Goal: Transaction & Acquisition: Download file/media

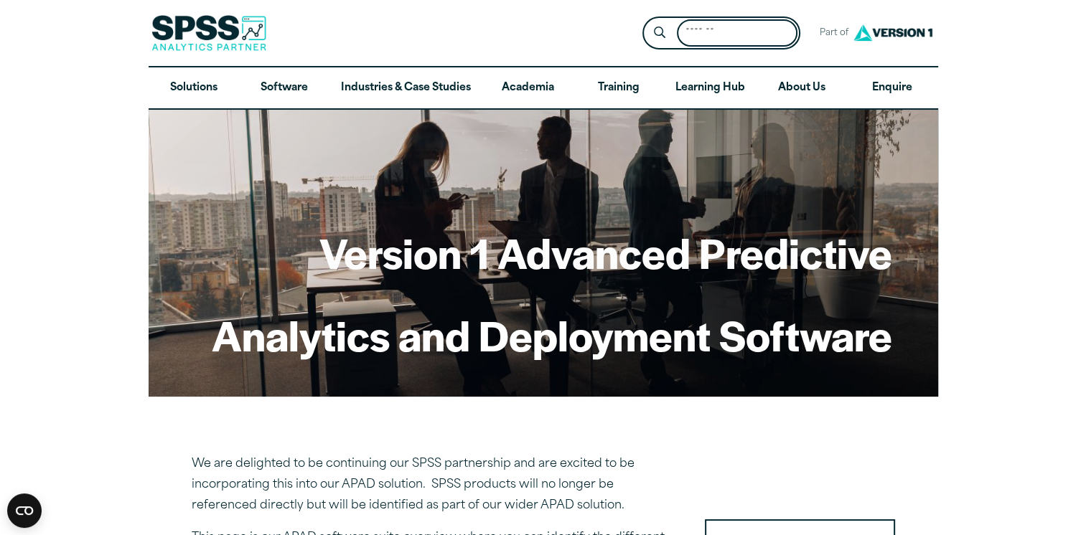
click at [735, 39] on input "Search for:" at bounding box center [737, 33] width 121 height 28
type input "*********"
click at [646, 20] on button "Submit Site Search" at bounding box center [659, 33] width 27 height 27
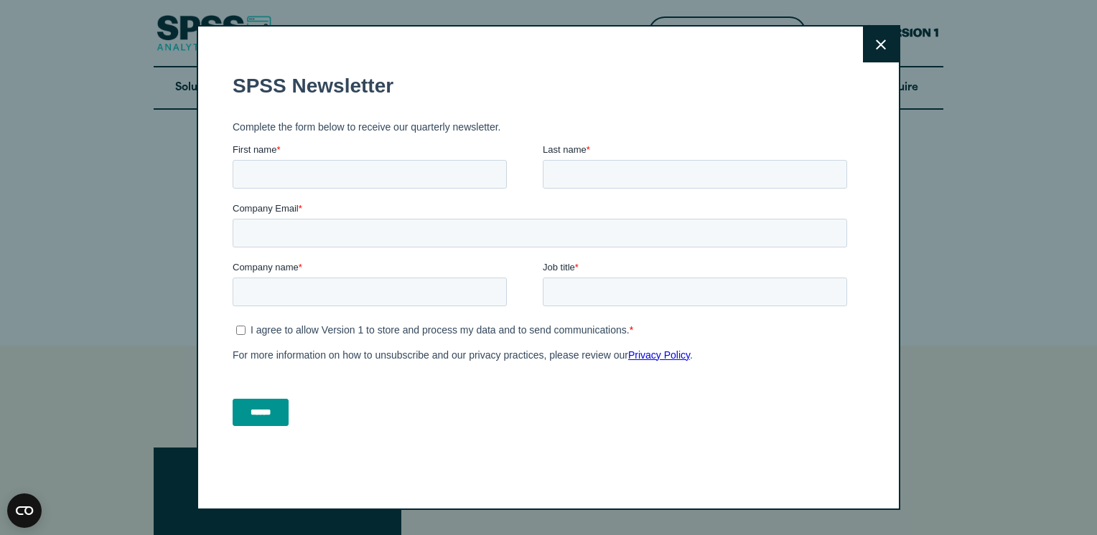
click at [881, 49] on button "Close" at bounding box center [881, 45] width 36 height 36
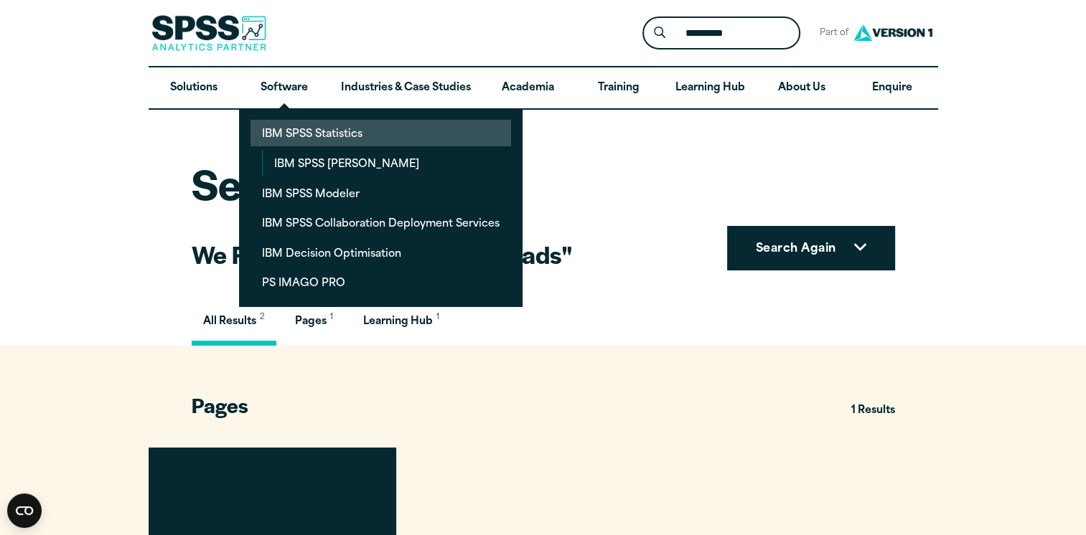
click at [316, 131] on link "IBM SPSS Statistics" at bounding box center [380, 133] width 260 height 27
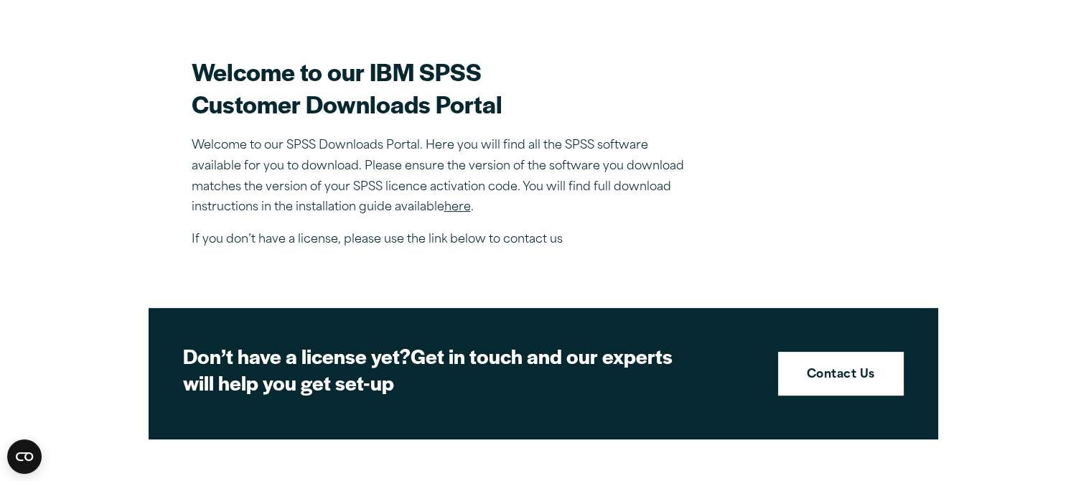
scroll to position [405, 0]
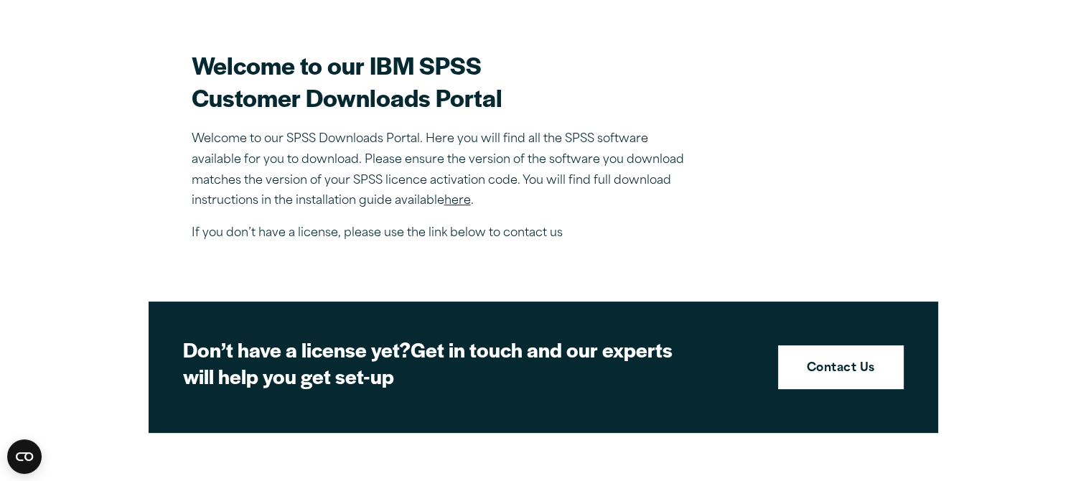
click at [460, 201] on link "here" at bounding box center [457, 200] width 27 height 11
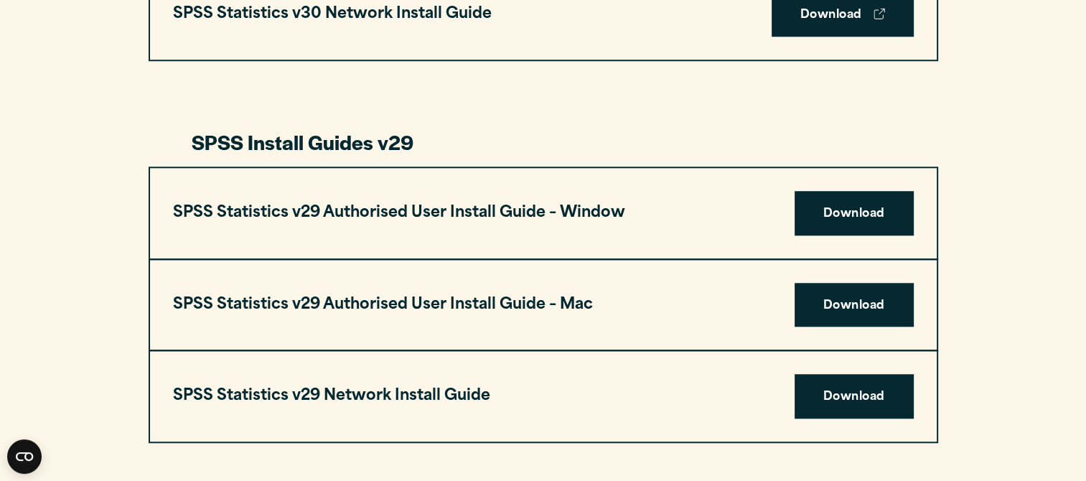
scroll to position [1330, 0]
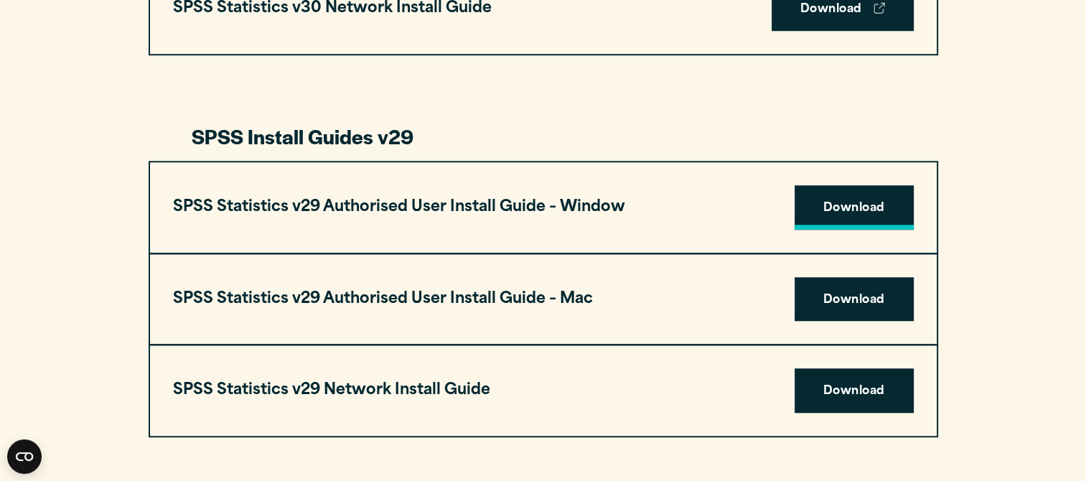
click at [854, 207] on link "Download" at bounding box center [853, 207] width 119 height 44
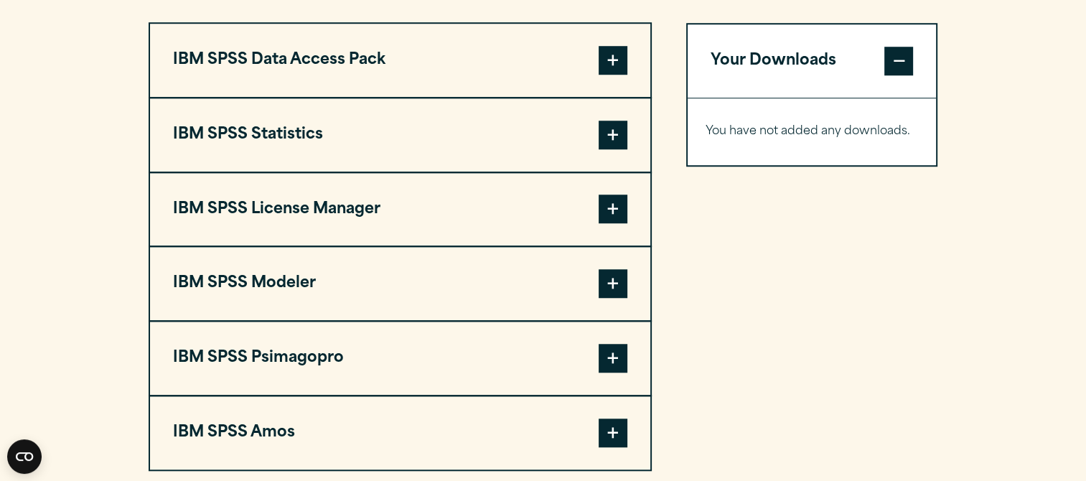
scroll to position [1076, 0]
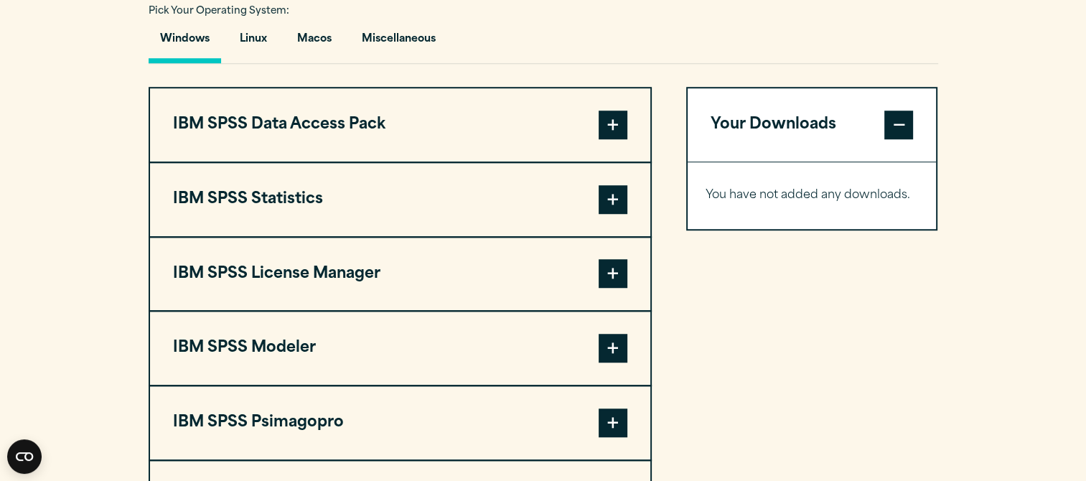
click at [611, 197] on span at bounding box center [613, 199] width 29 height 29
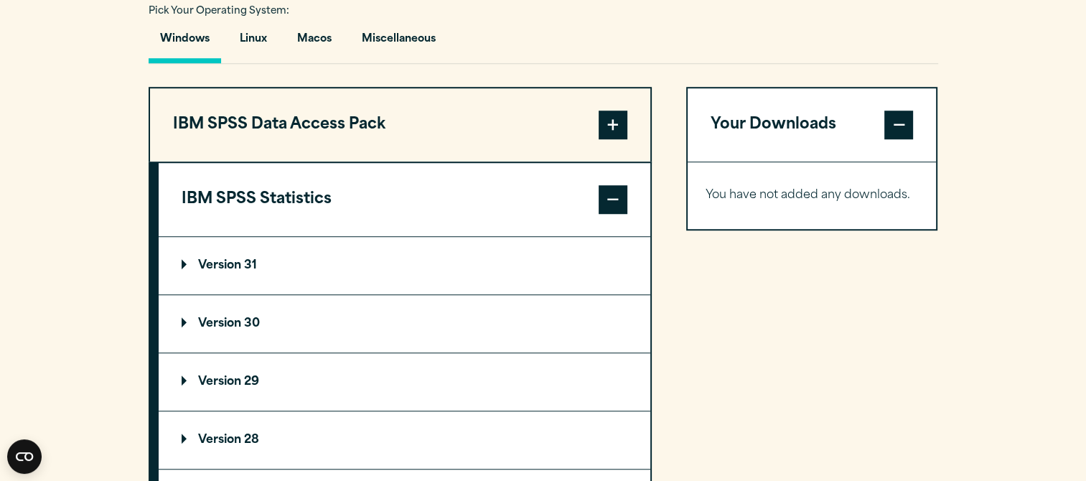
click at [228, 382] on p "Version 29" at bounding box center [221, 381] width 78 height 11
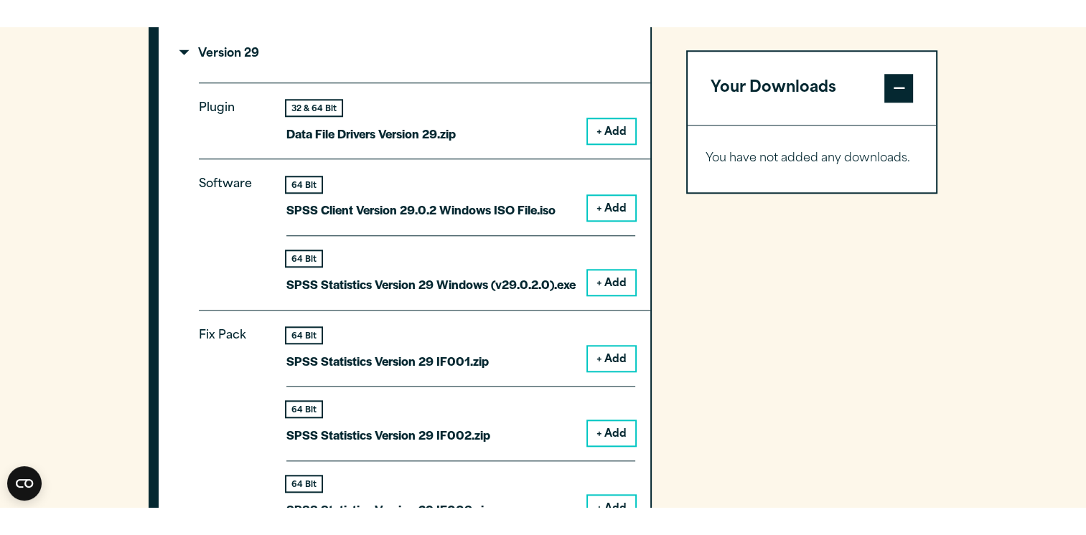
scroll to position [1436, 0]
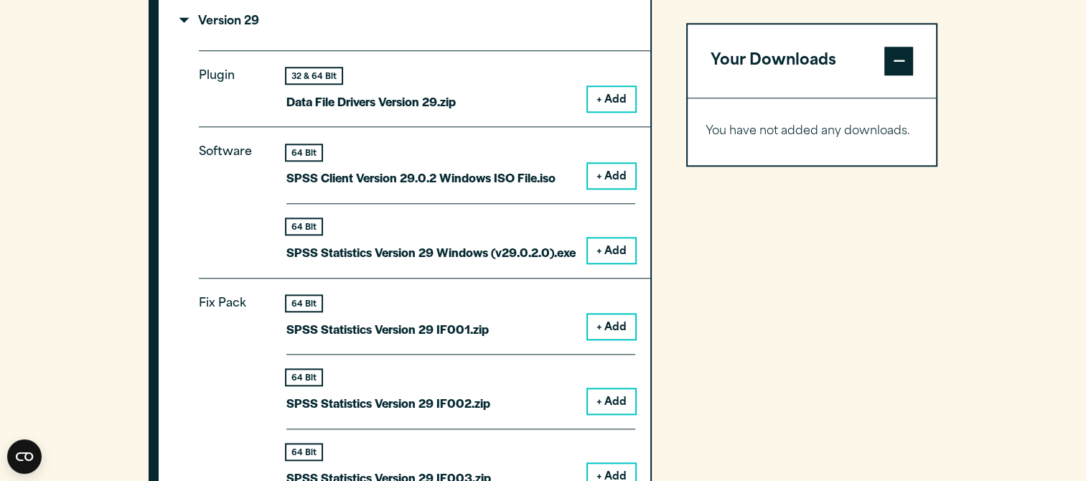
click at [617, 248] on button "+ Add" at bounding box center [611, 250] width 47 height 24
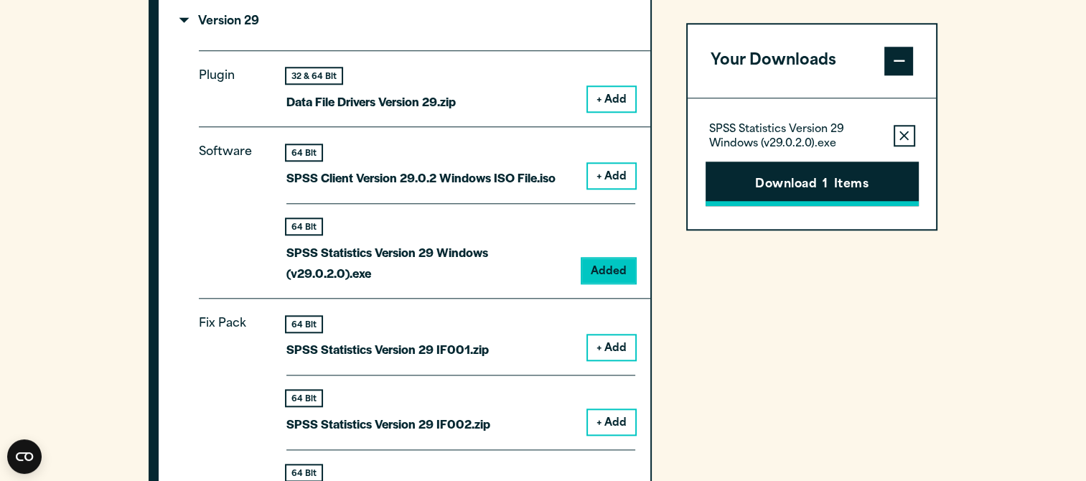
click at [815, 189] on button "Download 1 Items" at bounding box center [811, 183] width 213 height 44
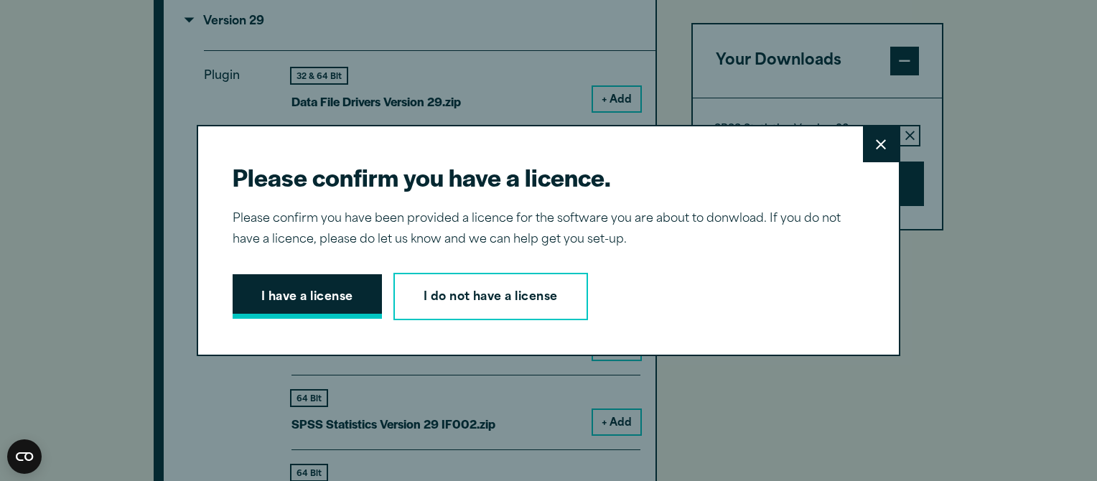
click at [313, 294] on button "I have a license" at bounding box center [307, 296] width 149 height 44
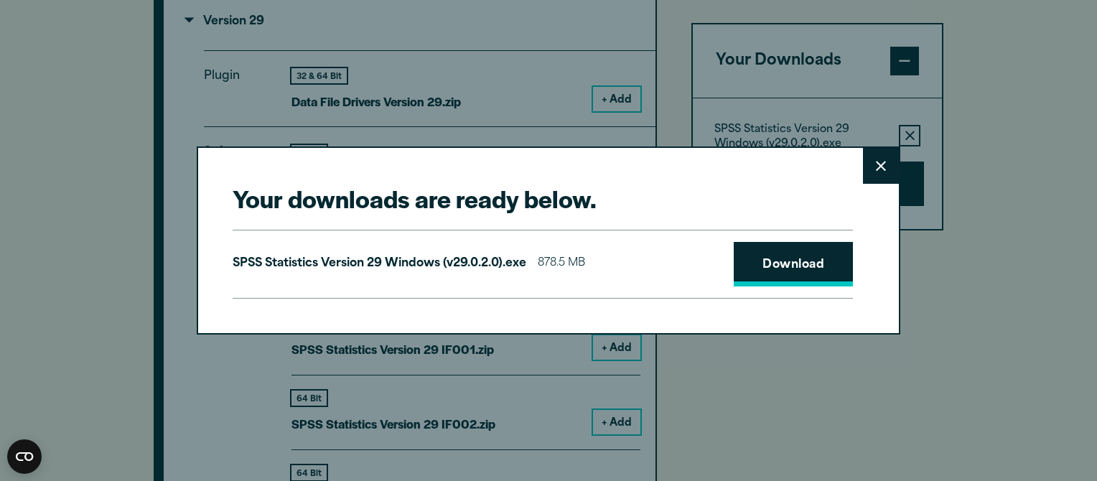
click at [773, 266] on link "Download" at bounding box center [792, 264] width 119 height 44
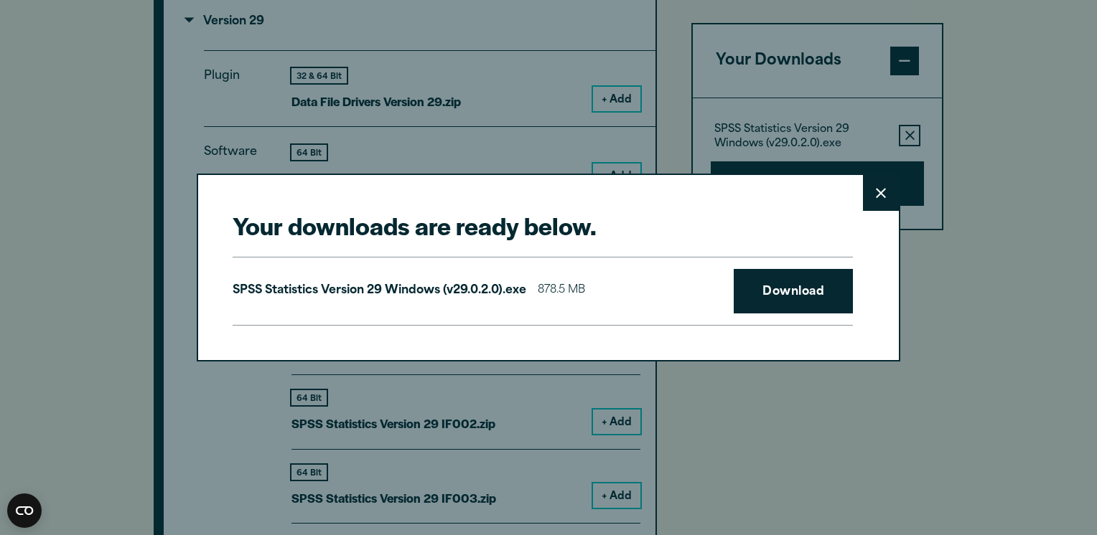
click at [883, 194] on button "Close" at bounding box center [881, 193] width 36 height 36
